Goal: Obtain resource: Download file/media

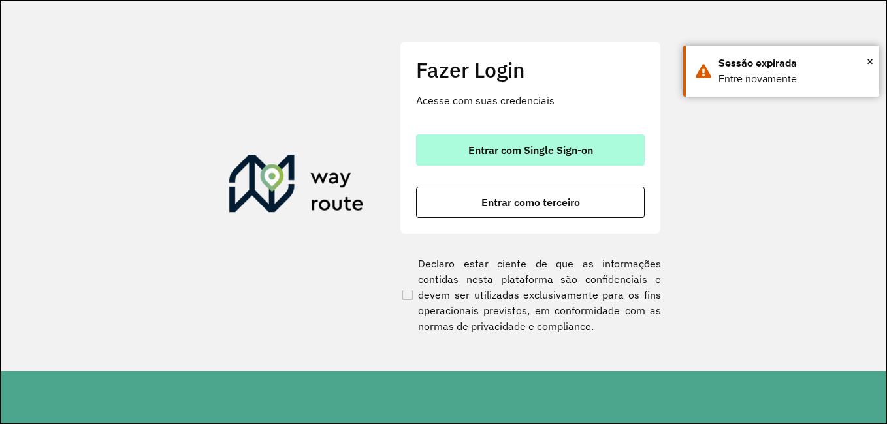
click at [520, 163] on button "Entrar com Single Sign-on" at bounding box center [530, 150] width 229 height 31
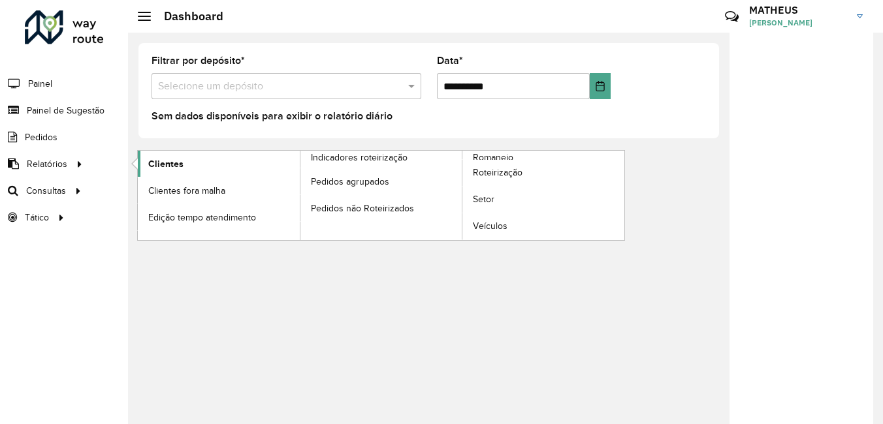
click at [148, 165] on span "Clientes" at bounding box center [165, 164] width 35 height 14
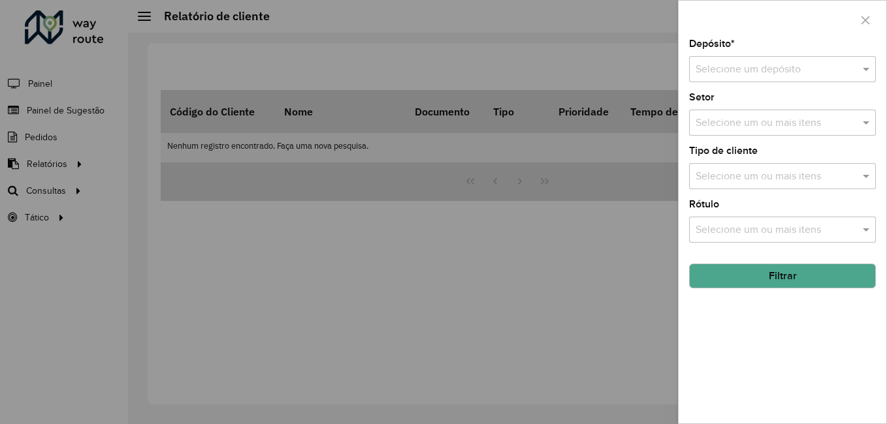
click at [826, 48] on div "Depósito * Selecione um depósito" at bounding box center [782, 60] width 187 height 43
click at [833, 59] on div "Selecione um depósito" at bounding box center [782, 69] width 187 height 26
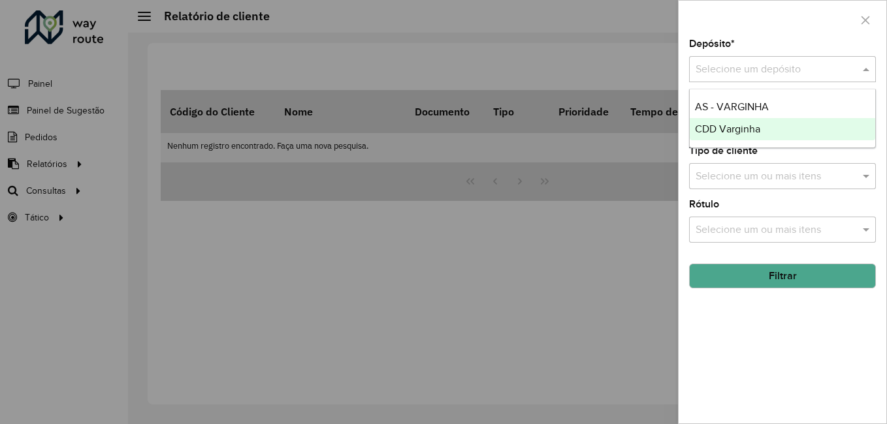
click at [755, 127] on span "CDD Varginha" at bounding box center [727, 128] width 65 height 11
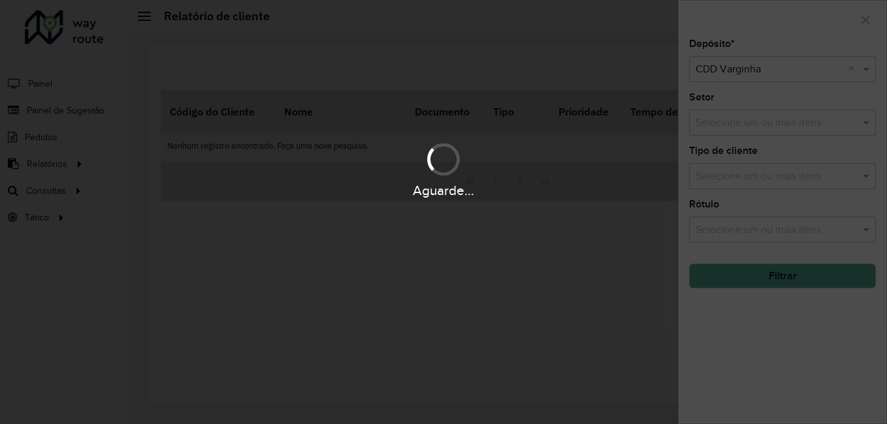
click at [751, 277] on div "Aguarde..." at bounding box center [443, 212] width 887 height 424
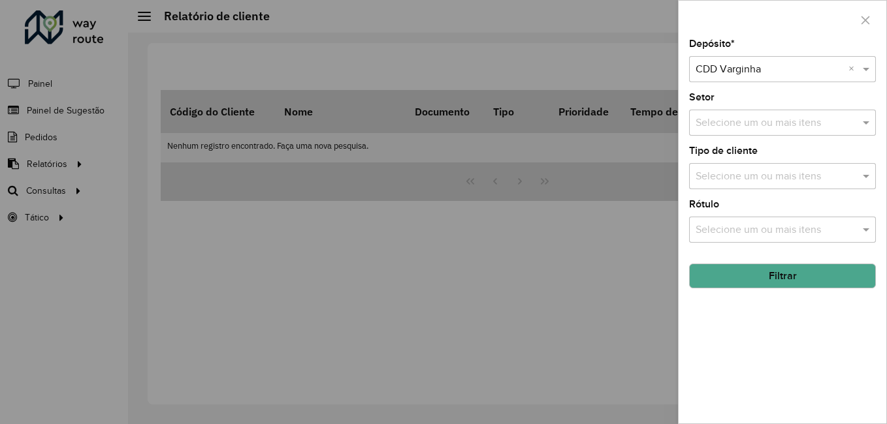
click at [751, 277] on button "Filtrar" at bounding box center [782, 276] width 187 height 25
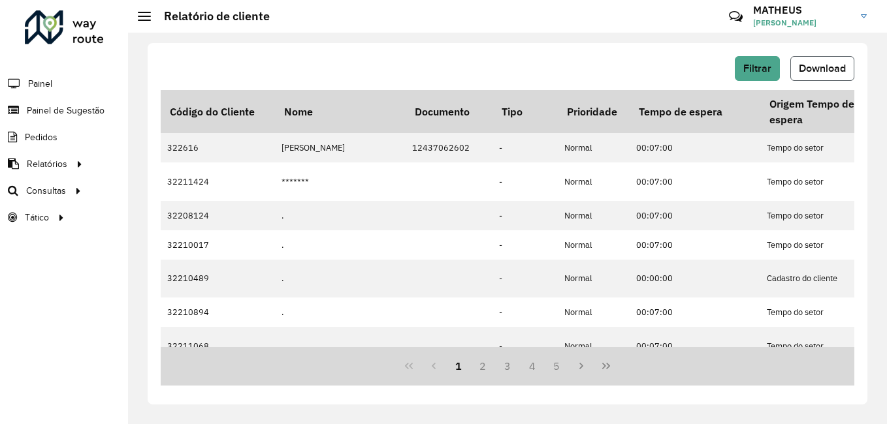
click at [825, 70] on span "Download" at bounding box center [822, 68] width 47 height 11
